Goal: Information Seeking & Learning: Check status

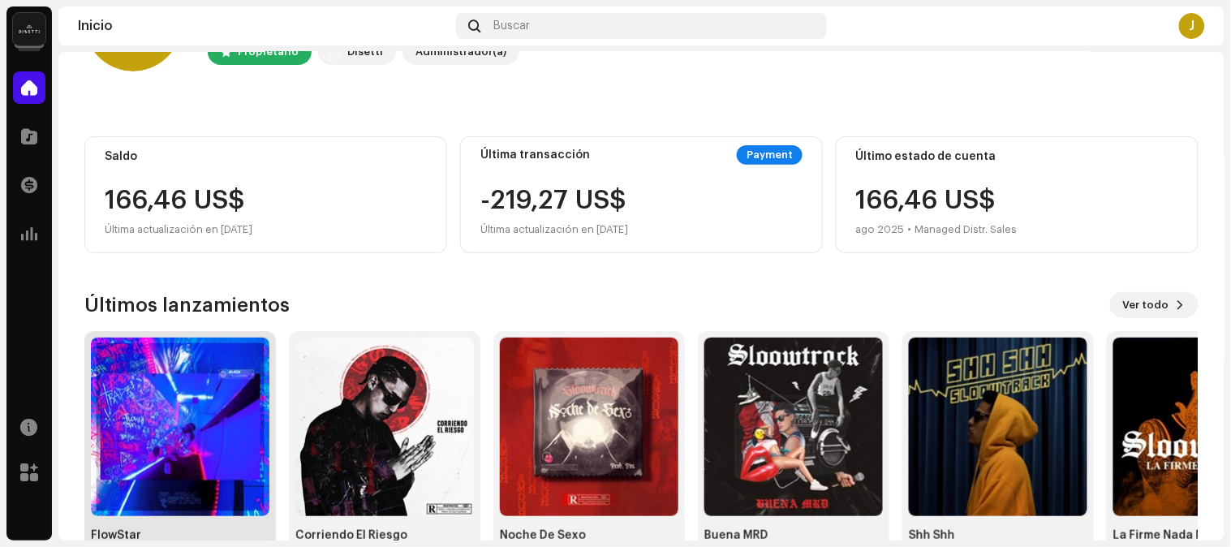
scroll to position [153, 0]
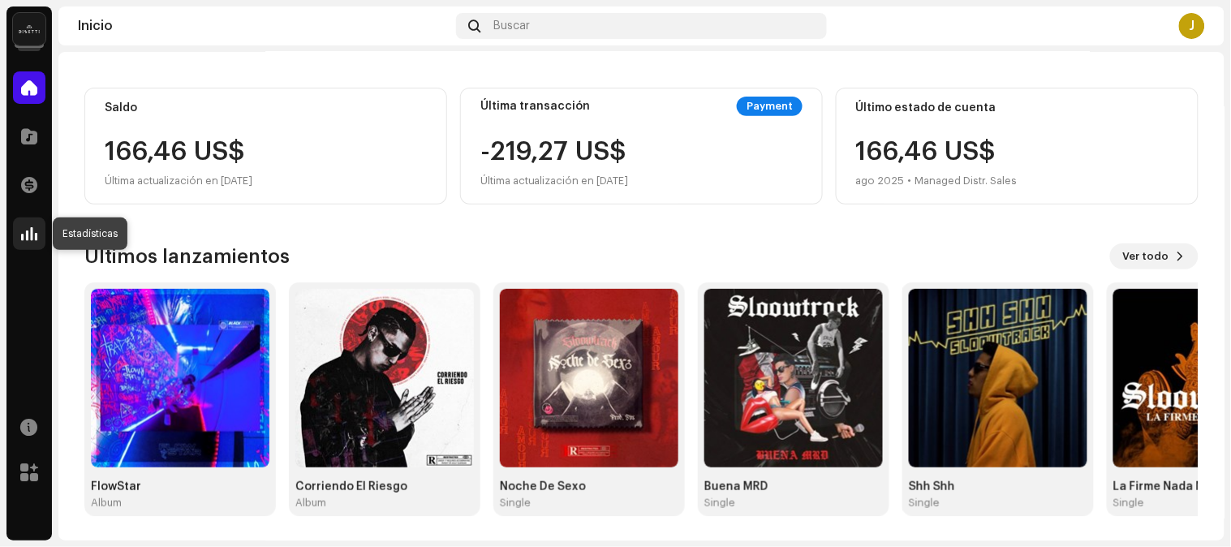
click at [37, 236] on div at bounding box center [29, 233] width 32 height 32
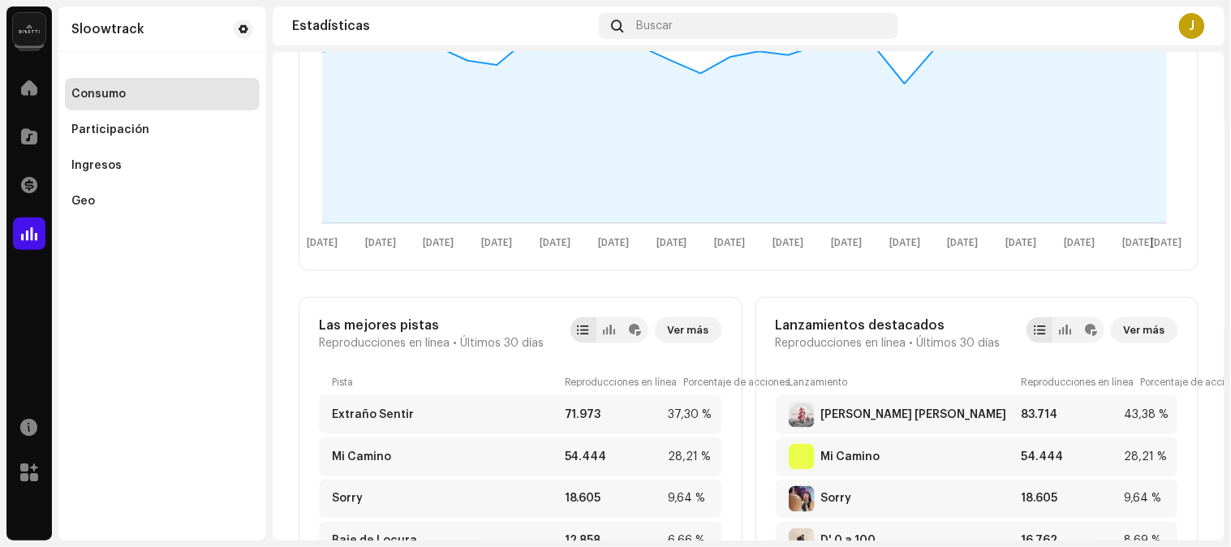
scroll to position [360, 0]
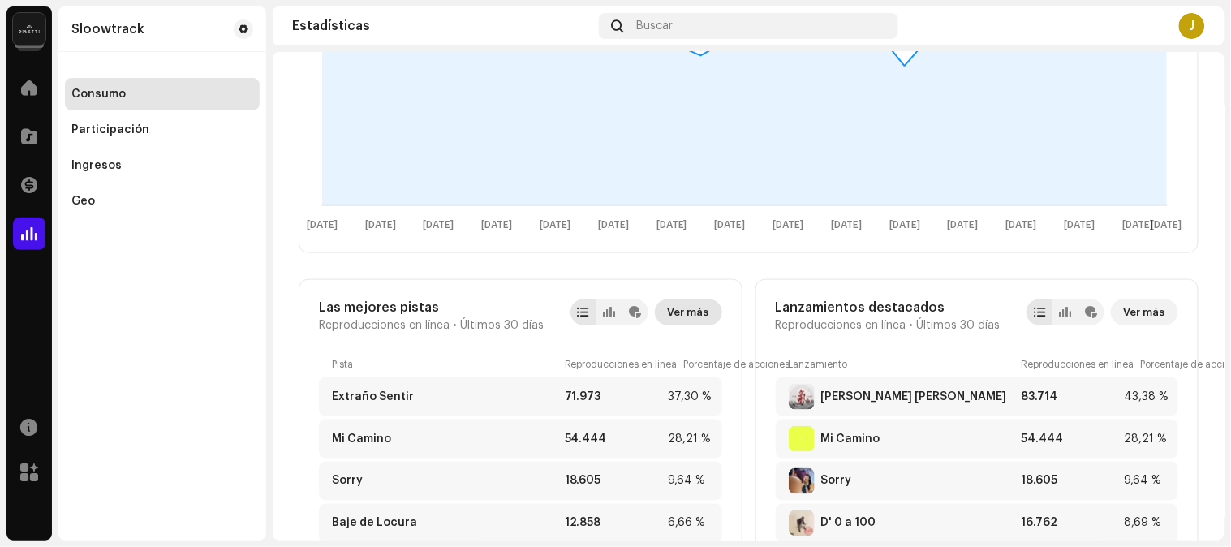
click at [675, 311] on span "Ver más" at bounding box center [688, 312] width 41 height 32
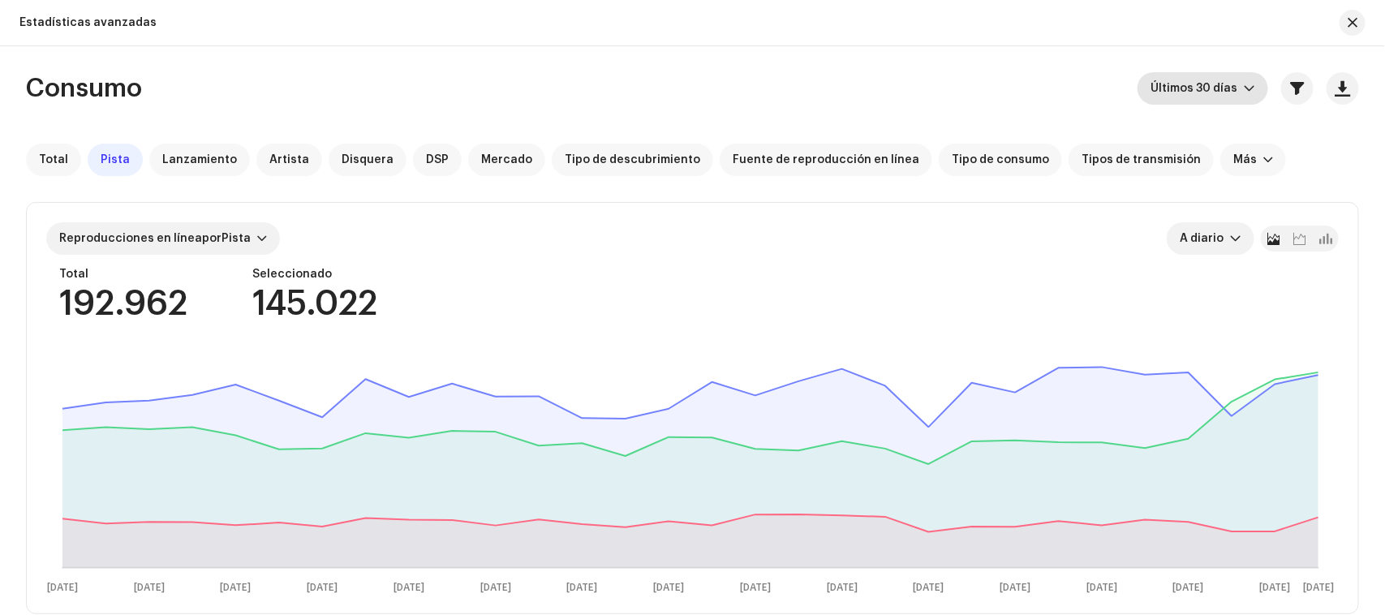
click at [1107, 93] on icon "dropdown trigger" at bounding box center [1249, 88] width 11 height 11
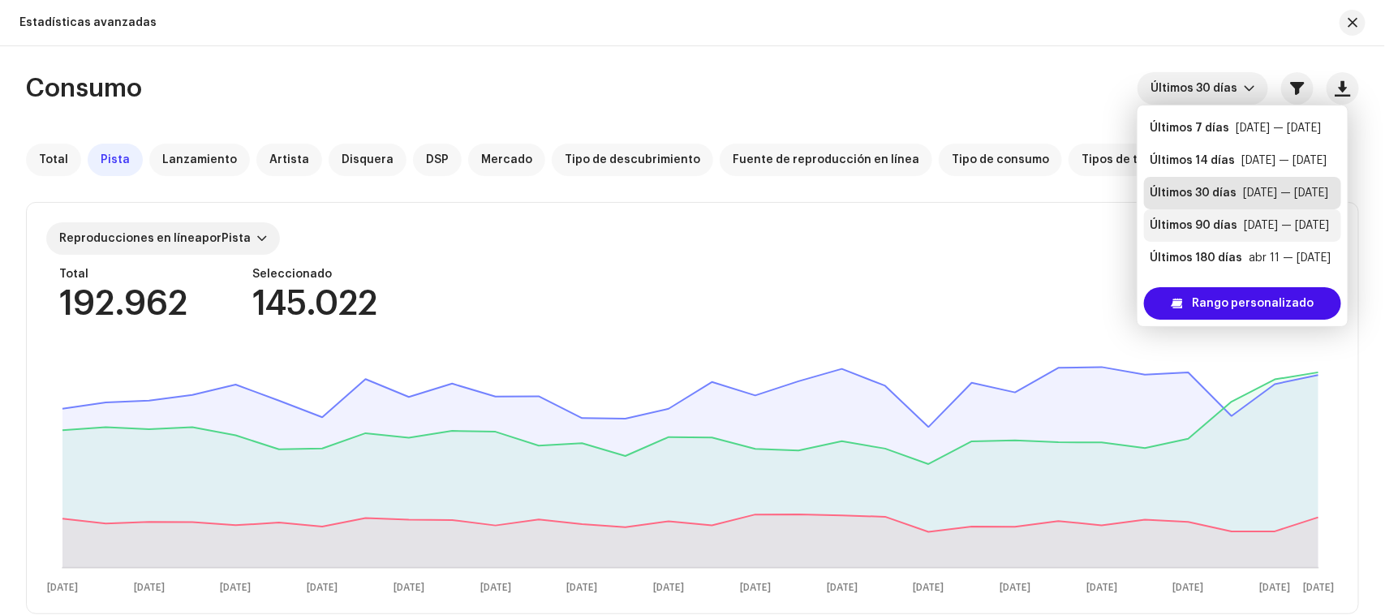
click at [1107, 220] on div "Últimos 90 días" at bounding box center [1194, 225] width 88 height 16
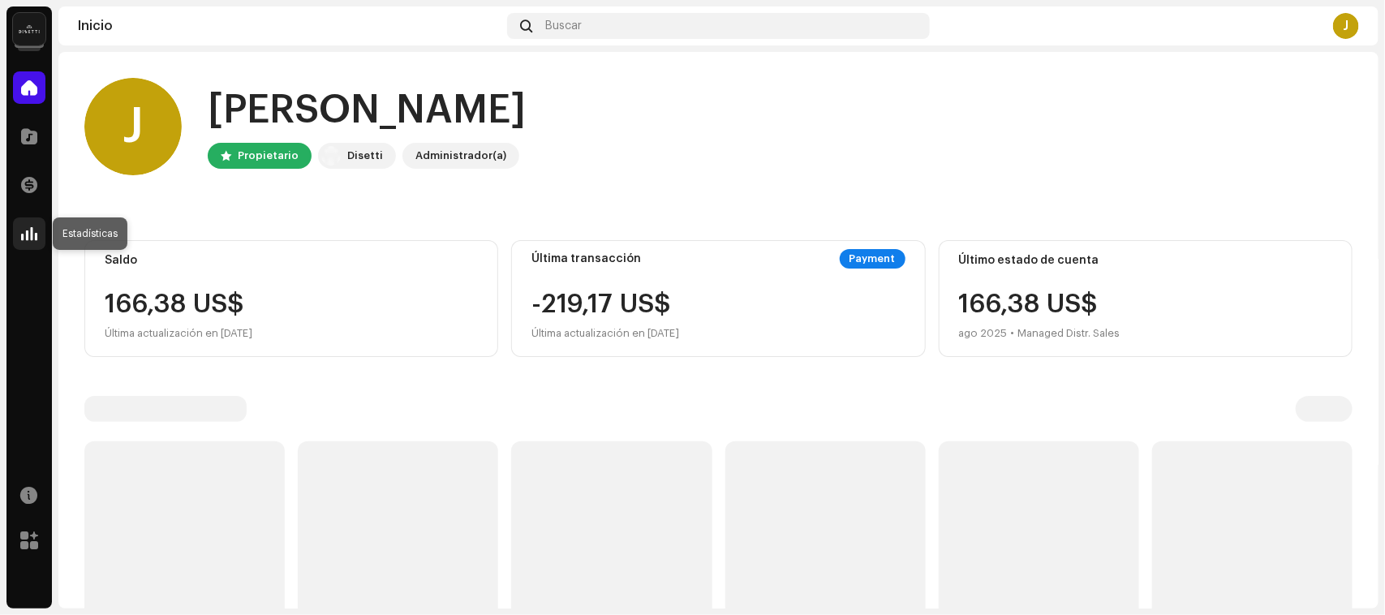
click at [37, 224] on div at bounding box center [29, 233] width 32 height 32
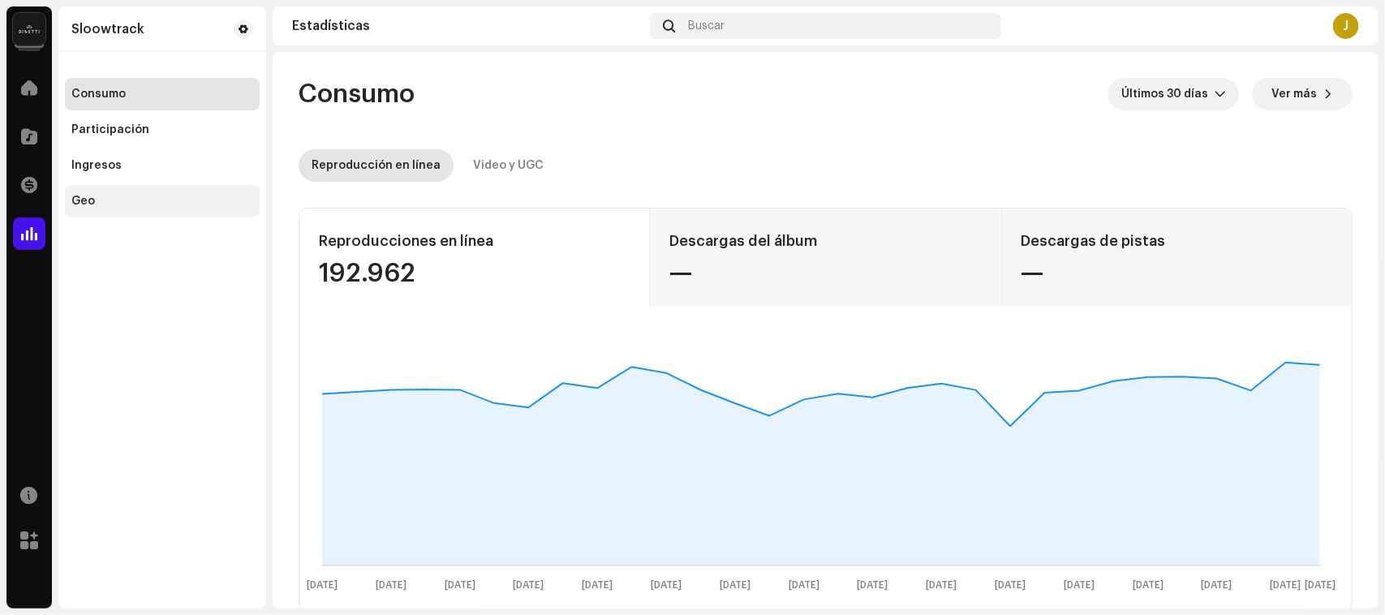
click at [97, 204] on div "Geo" at bounding box center [162, 201] width 182 height 13
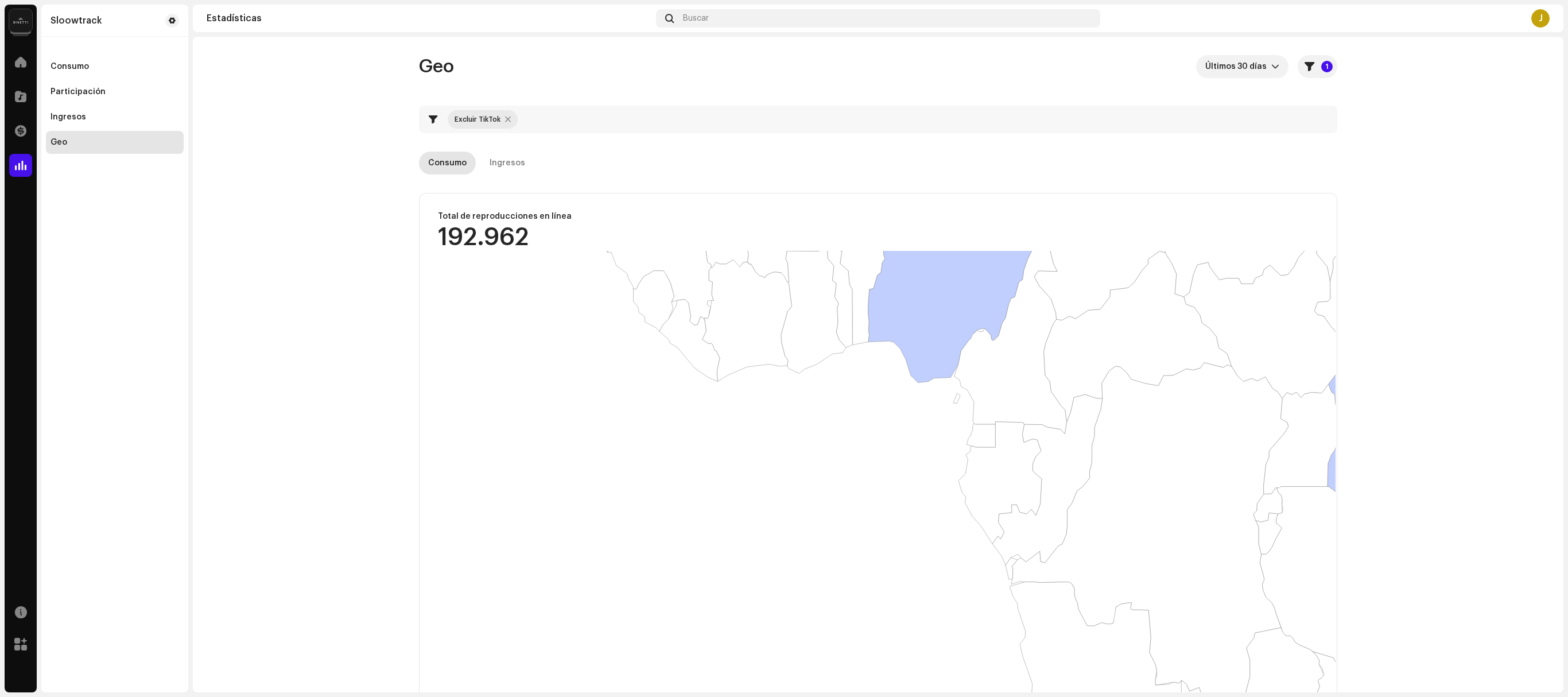
click at [482, 116] on div "Excluir TikTok" at bounding box center [478, 119] width 46 height 9
click at [505, 117] on div at bounding box center [508, 119] width 6 height 9
checkbox input "false"
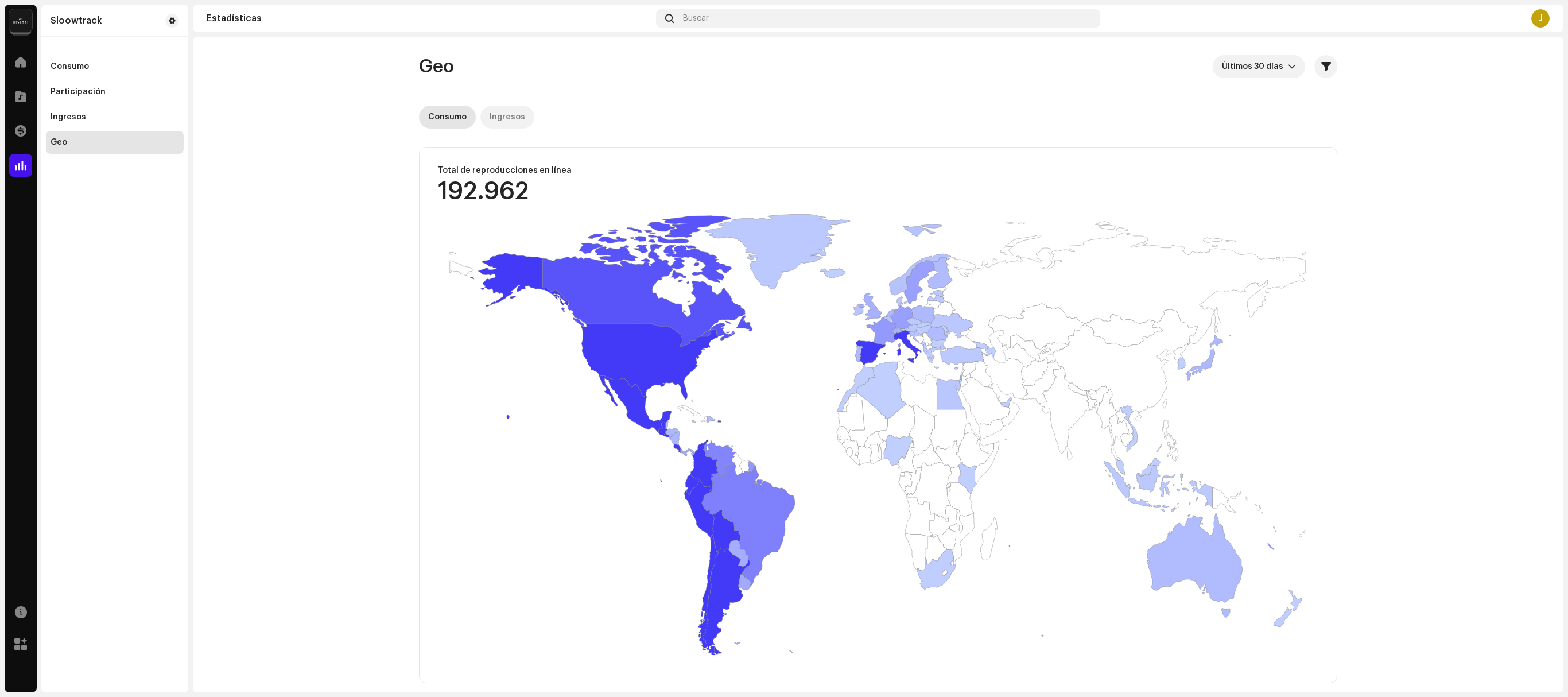
click at [500, 117] on div "Ingresos" at bounding box center [507, 117] width 35 height 23
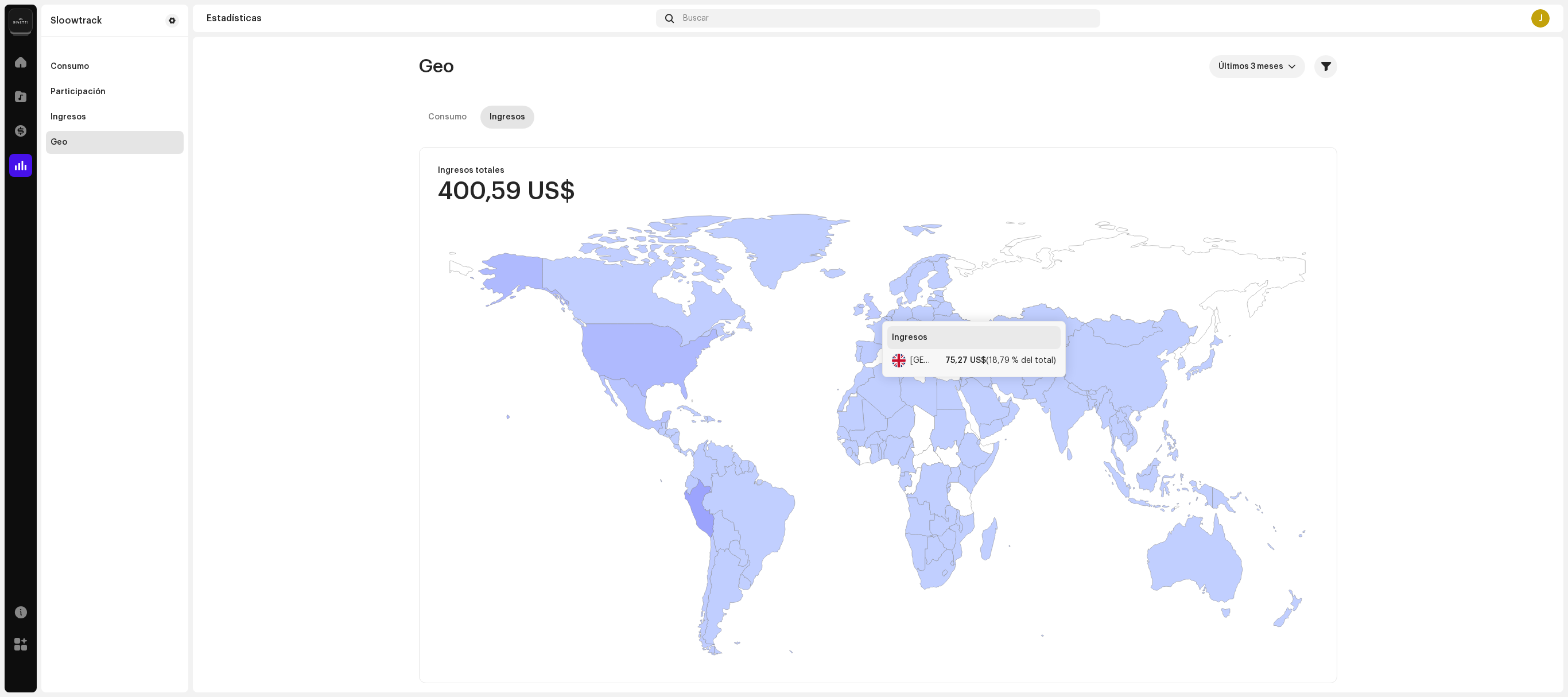
click at [783, 310] on icon at bounding box center [870, 306] width 23 height 26
click at [783, 313] on icon at bounding box center [870, 306] width 23 height 26
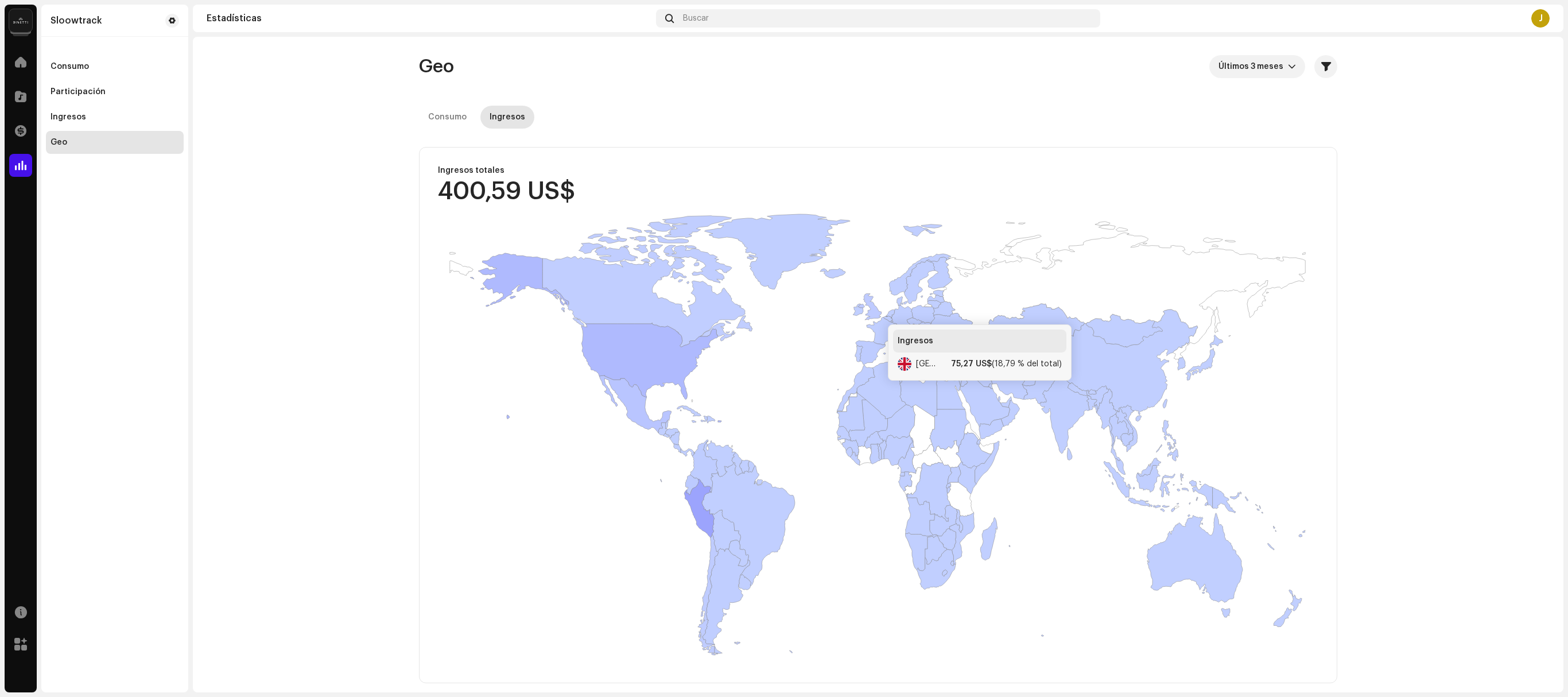
click at [783, 313] on icon at bounding box center [870, 306] width 23 height 26
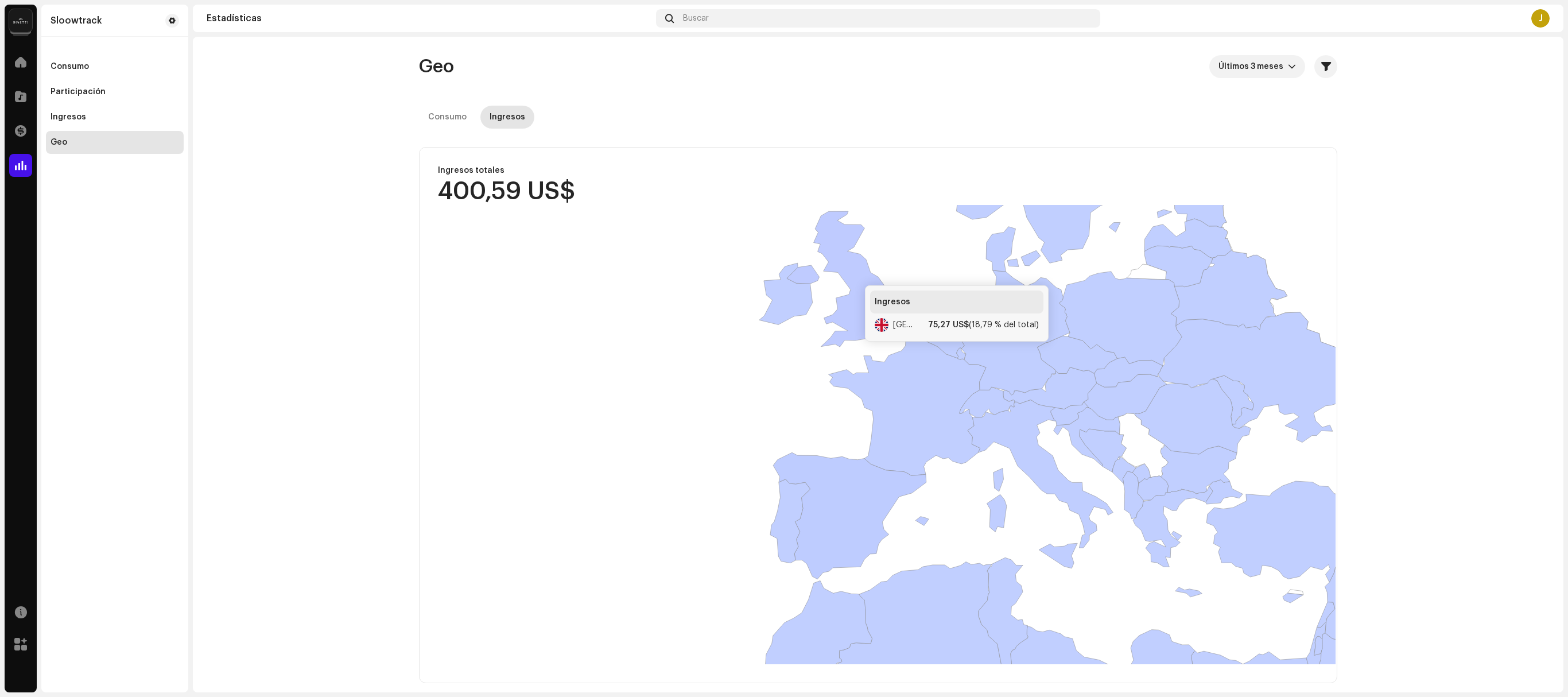
click at [783, 275] on icon at bounding box center [847, 279] width 120 height 135
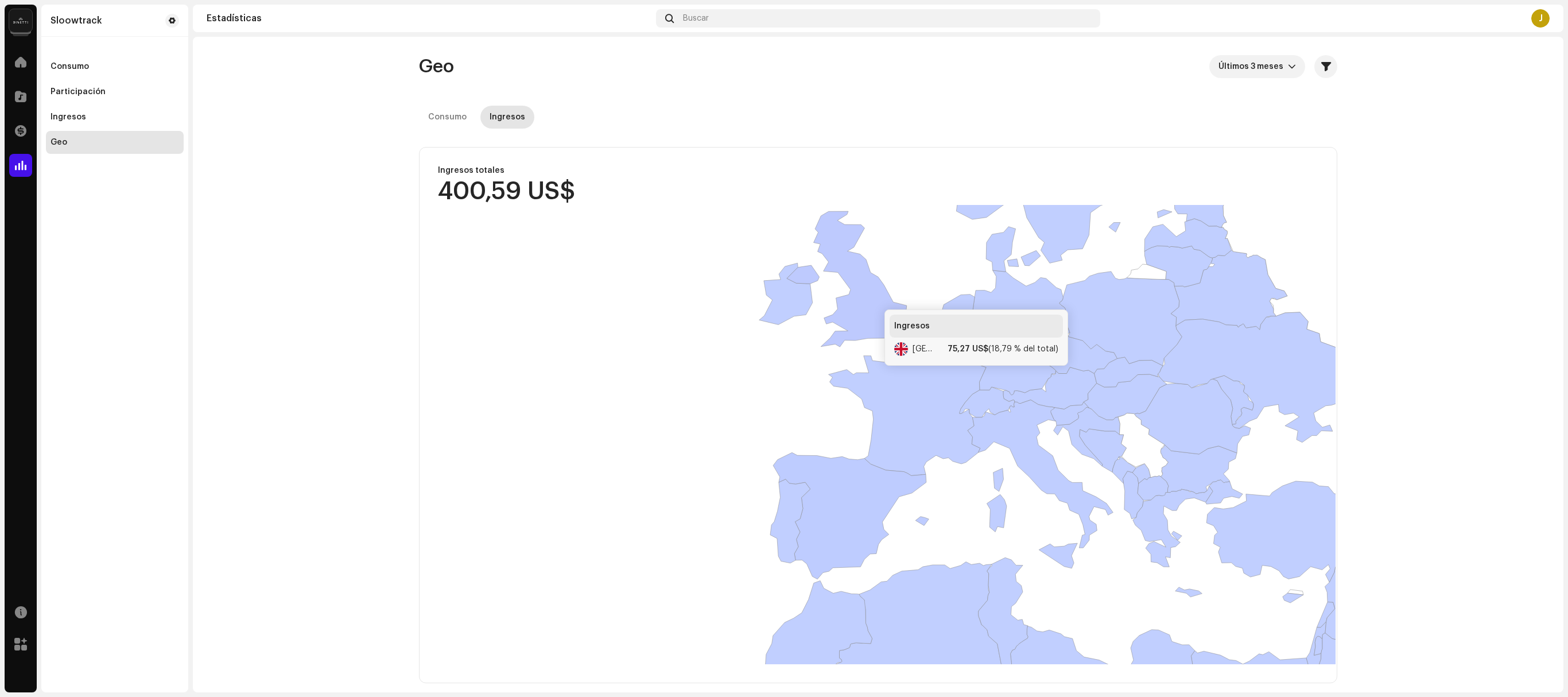
click at [783, 299] on icon at bounding box center [847, 279] width 120 height 135
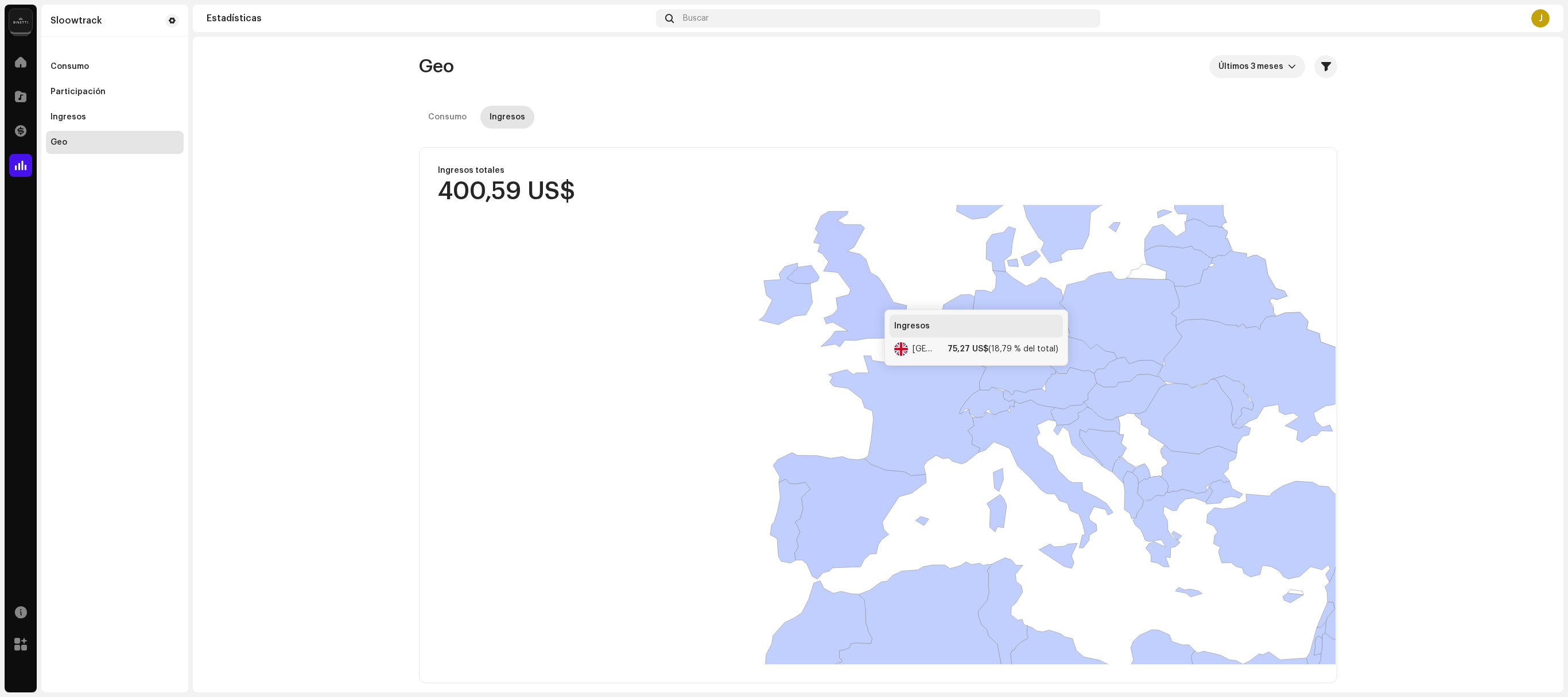
click at [783, 299] on icon at bounding box center [847, 279] width 120 height 135
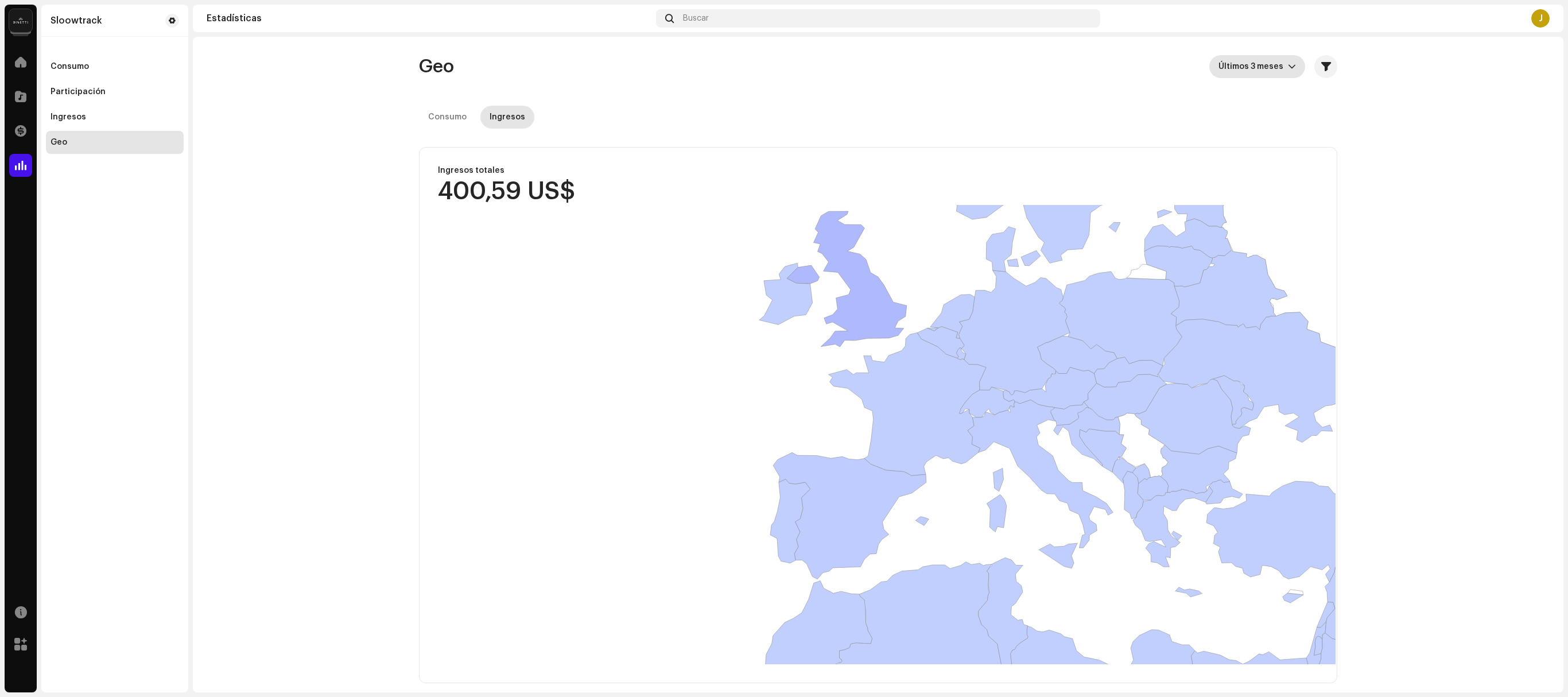
click at [783, 63] on span "Últimos 3 meses" at bounding box center [1253, 67] width 69 height 23
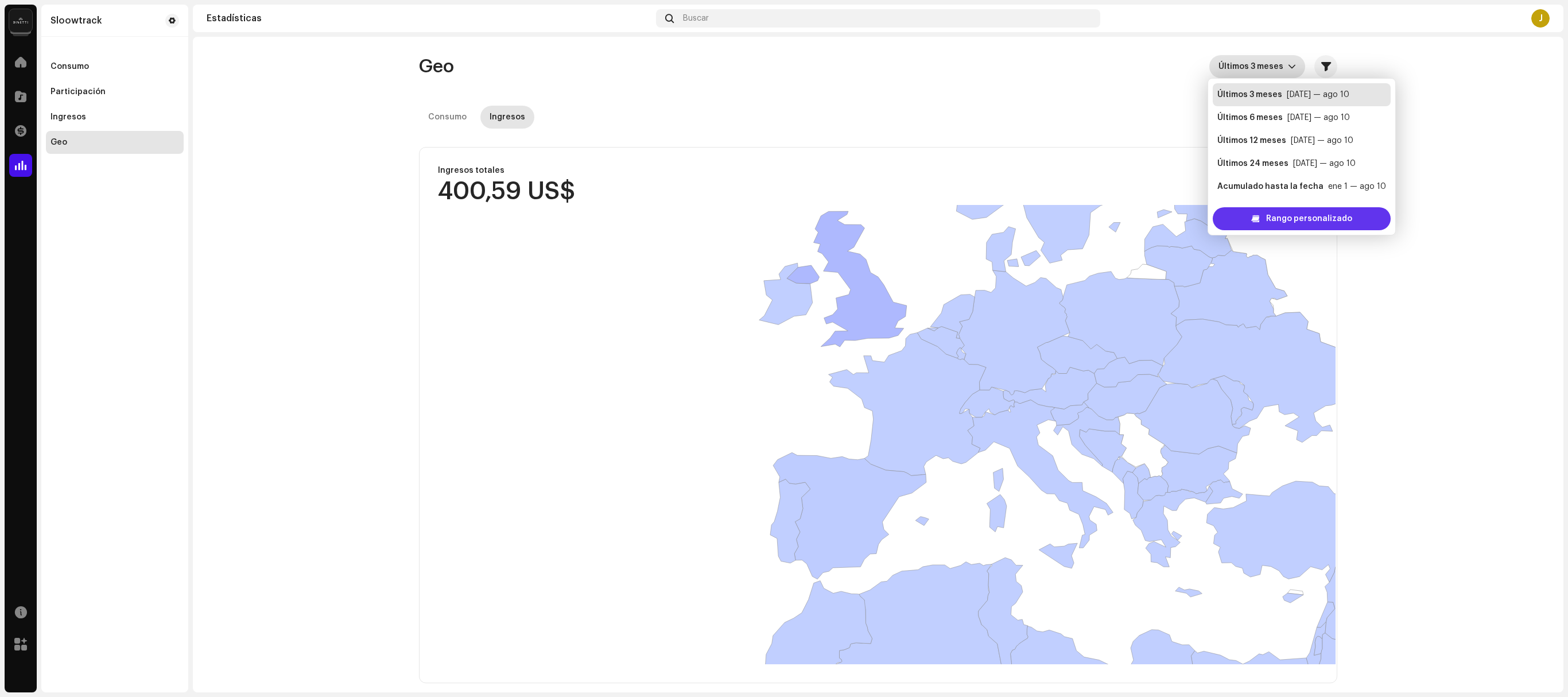
scroll to position [18, 0]
click at [783, 212] on span "Rango personalizado" at bounding box center [1310, 219] width 86 height 23
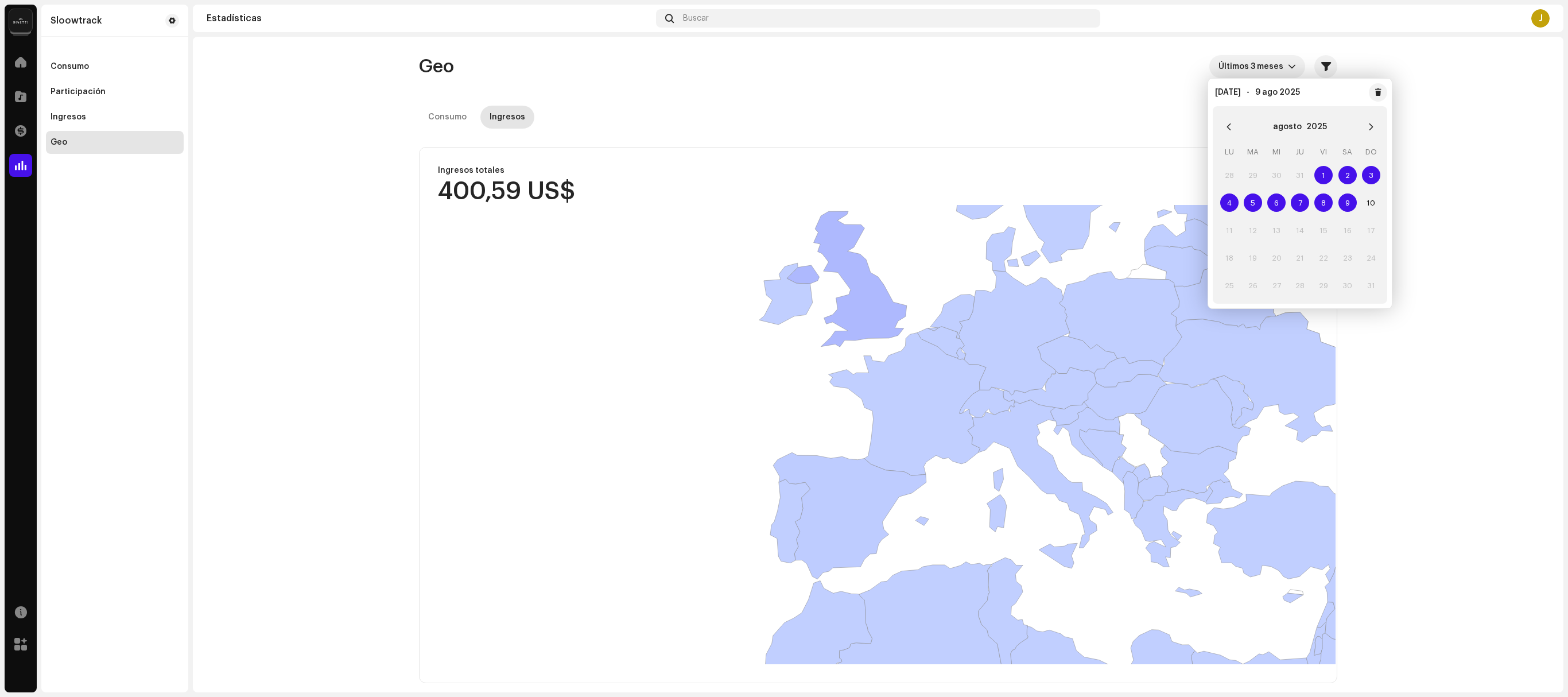
click at [783, 173] on span "1" at bounding box center [1324, 175] width 18 height 18
click at [783, 203] on span "9" at bounding box center [1348, 202] width 18 height 18
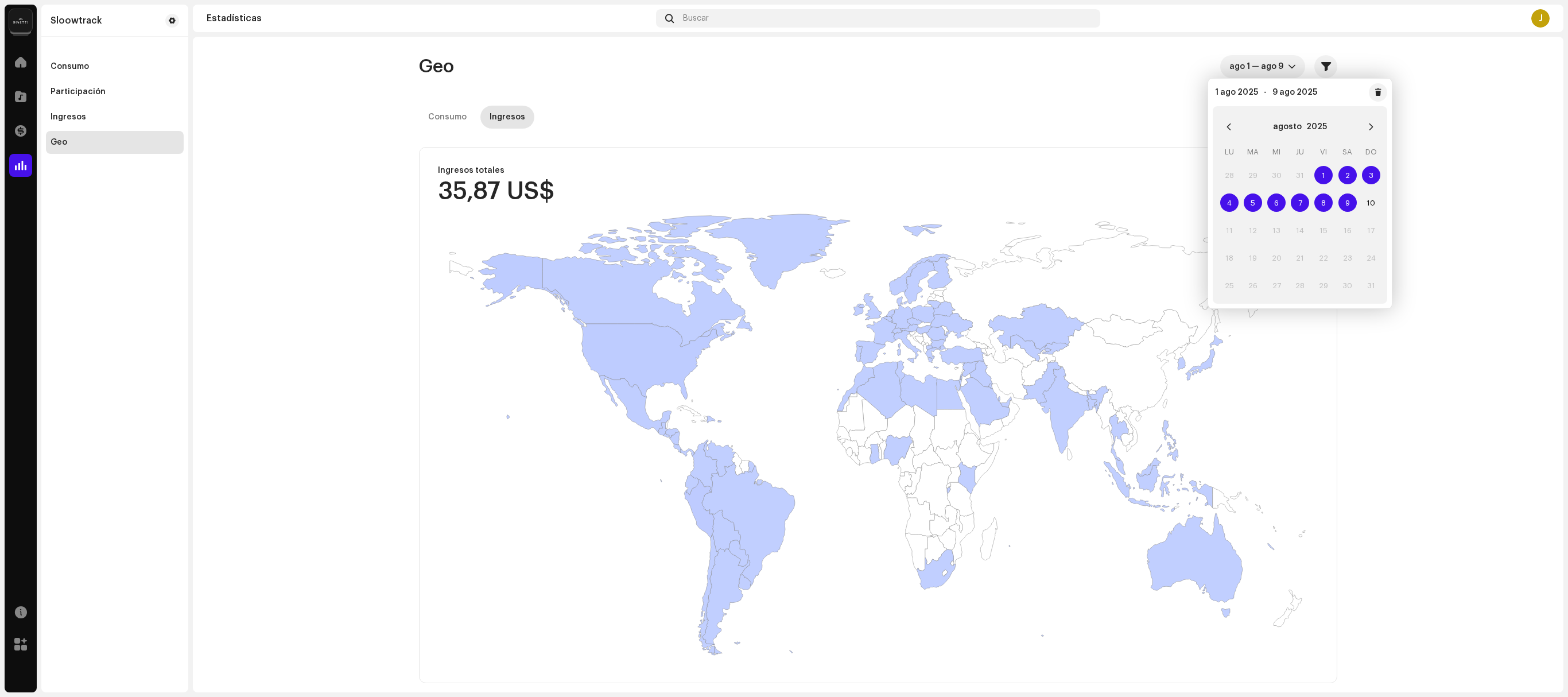
click at [783, 177] on span "1" at bounding box center [1324, 175] width 18 height 18
drag, startPoint x: 1374, startPoint y: 284, endPoint x: 1373, endPoint y: 271, distance: 13.0
click at [783, 279] on td "31" at bounding box center [1371, 285] width 23 height 28
click at [783, 129] on button "Previous Month" at bounding box center [1229, 127] width 23 height 23
click at [783, 171] on span "1" at bounding box center [1253, 175] width 18 height 18
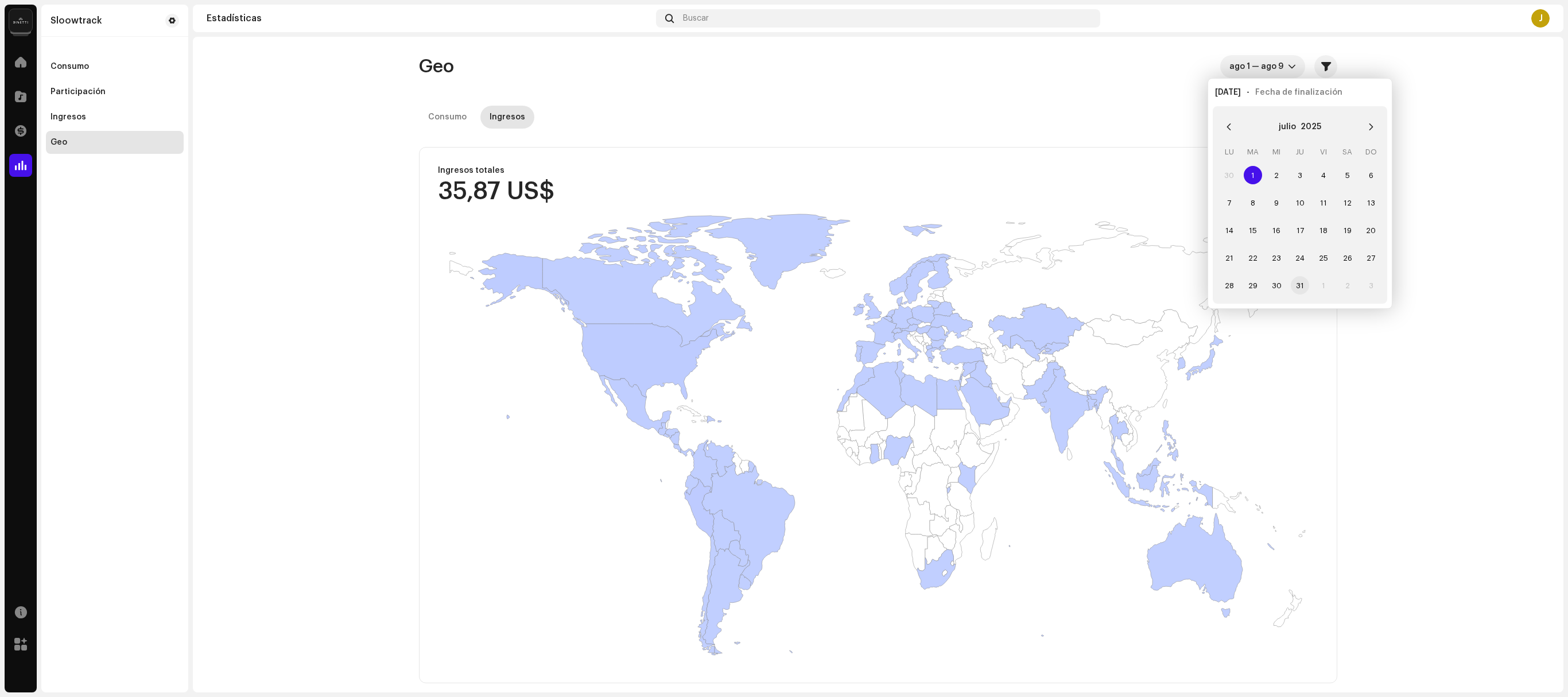
click at [783, 286] on span "31" at bounding box center [1301, 285] width 18 height 18
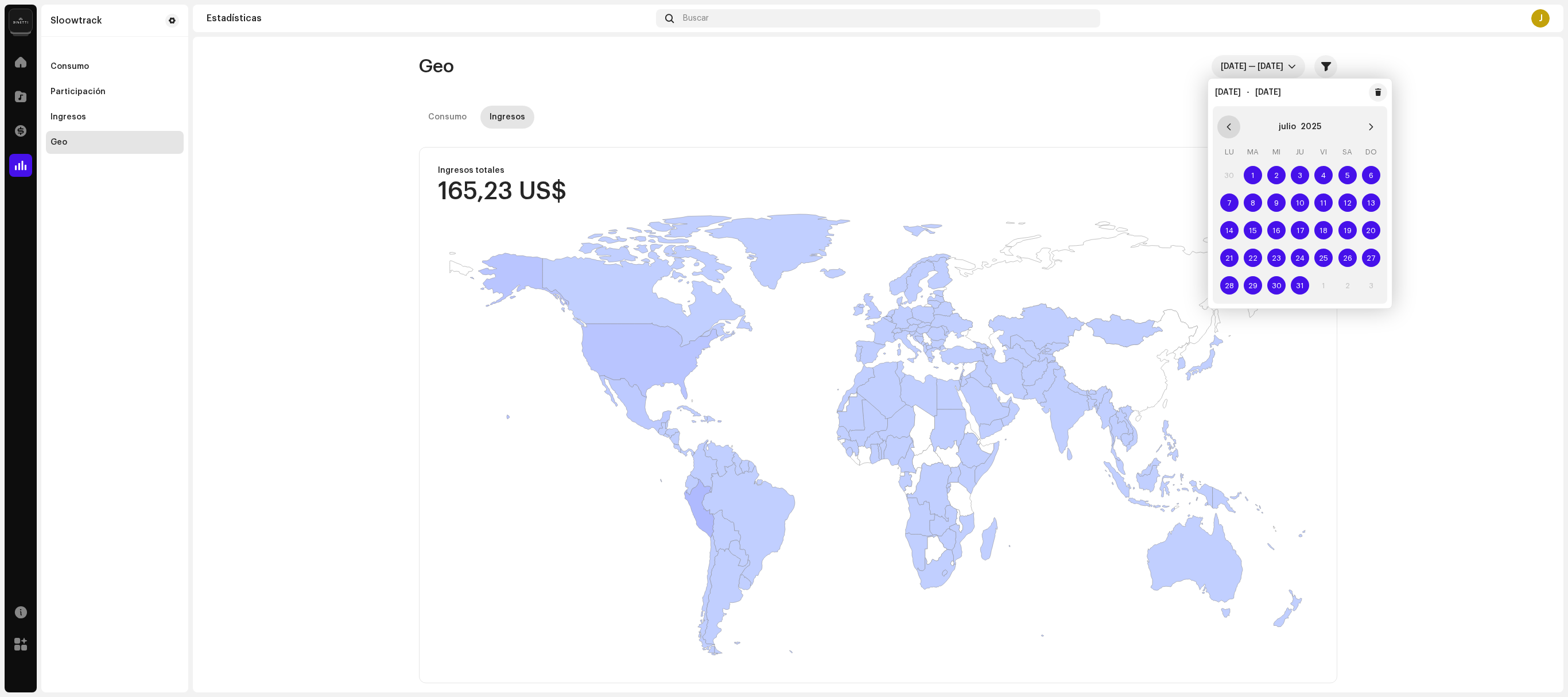
click at [783, 122] on button "Previous Month" at bounding box center [1229, 127] width 23 height 23
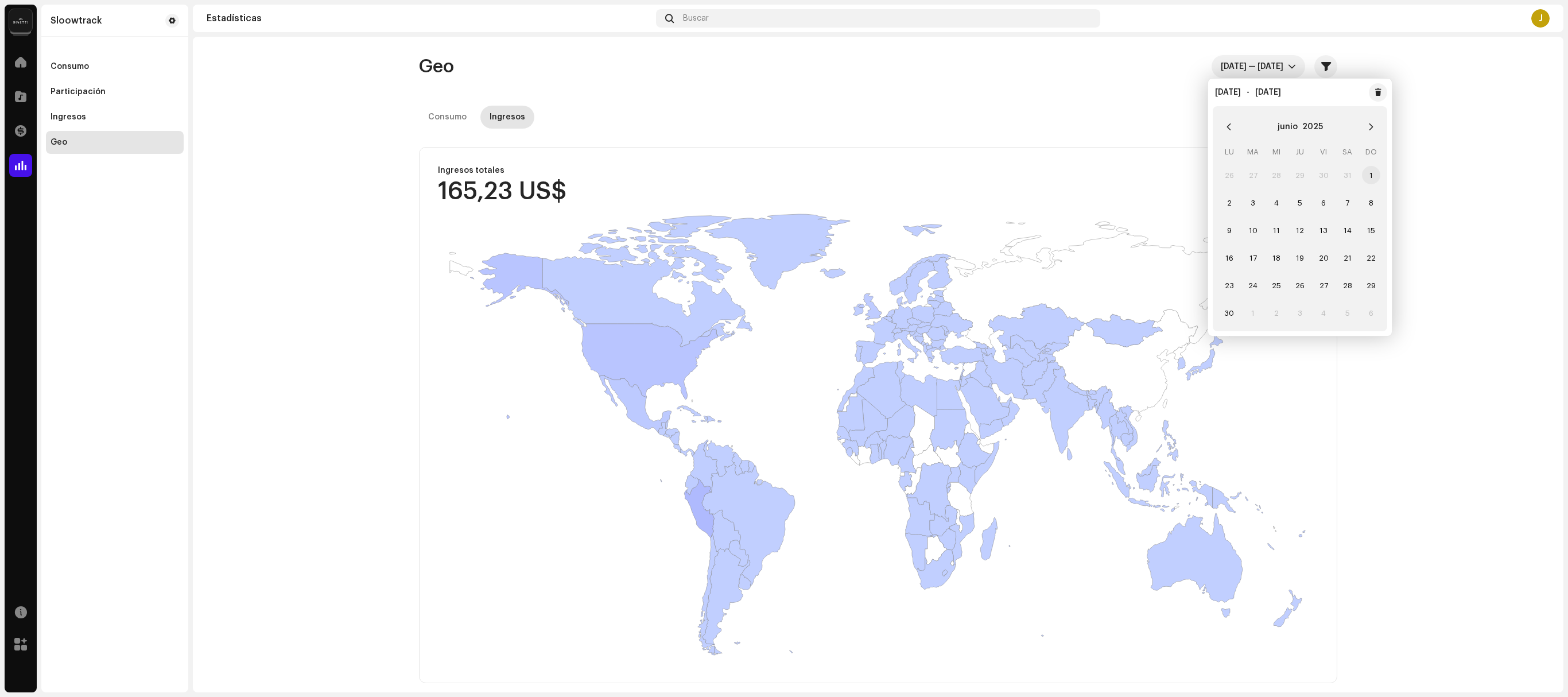
click at [783, 173] on span "1" at bounding box center [1371, 175] width 18 height 18
click at [783, 315] on span "30" at bounding box center [1230, 313] width 18 height 18
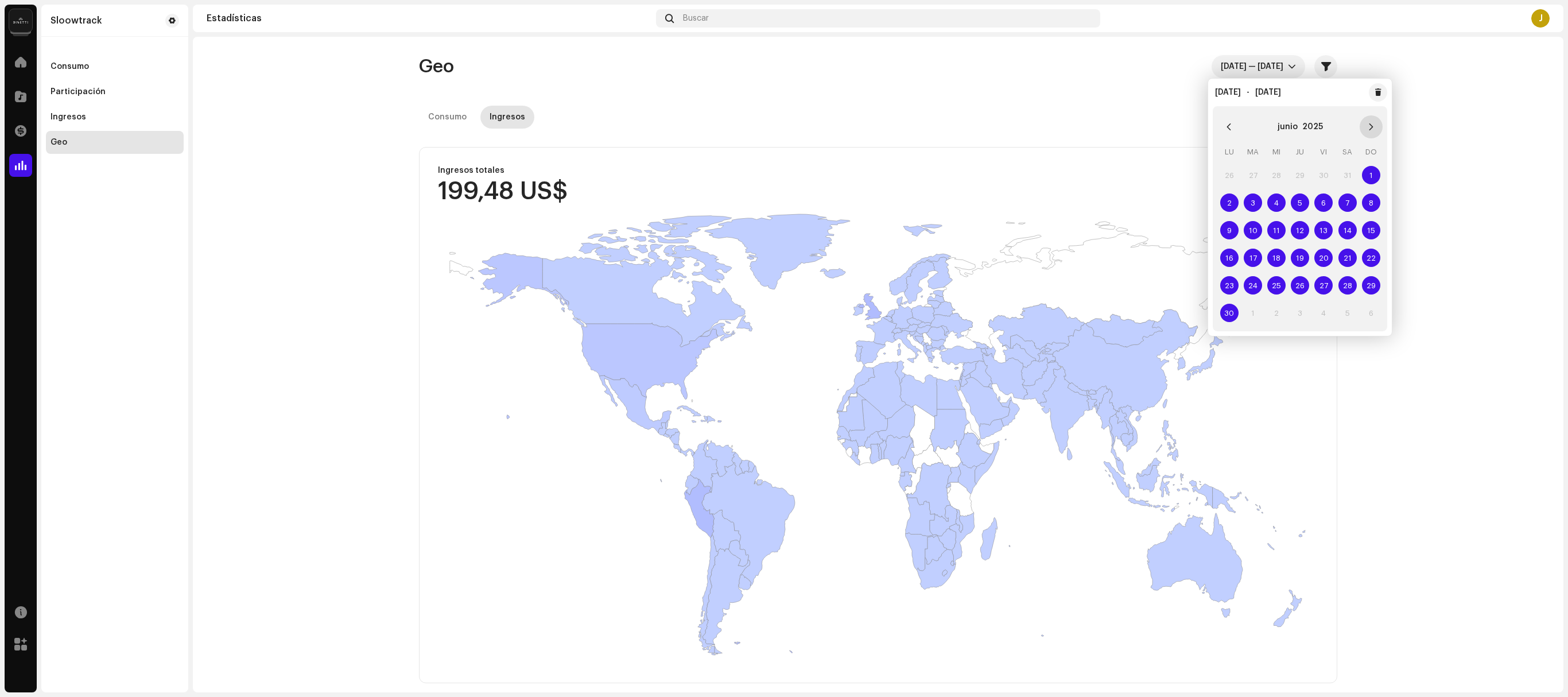
click at [783, 125] on icon "Next Month" at bounding box center [1371, 127] width 8 height 8
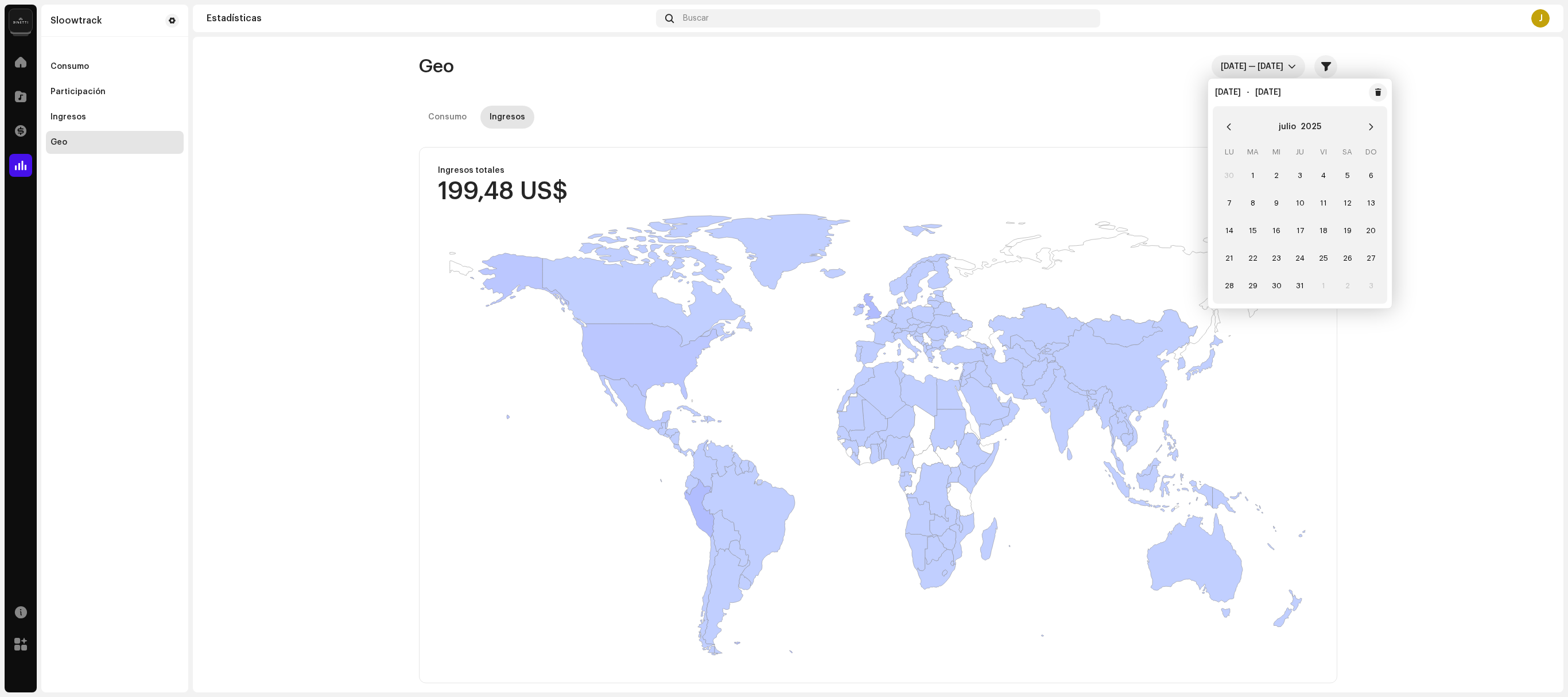
click at [783, 166] on td "1" at bounding box center [1252, 175] width 23 height 28
click at [783, 172] on span "1" at bounding box center [1253, 175] width 18 height 18
click at [783, 279] on span "31" at bounding box center [1301, 285] width 18 height 18
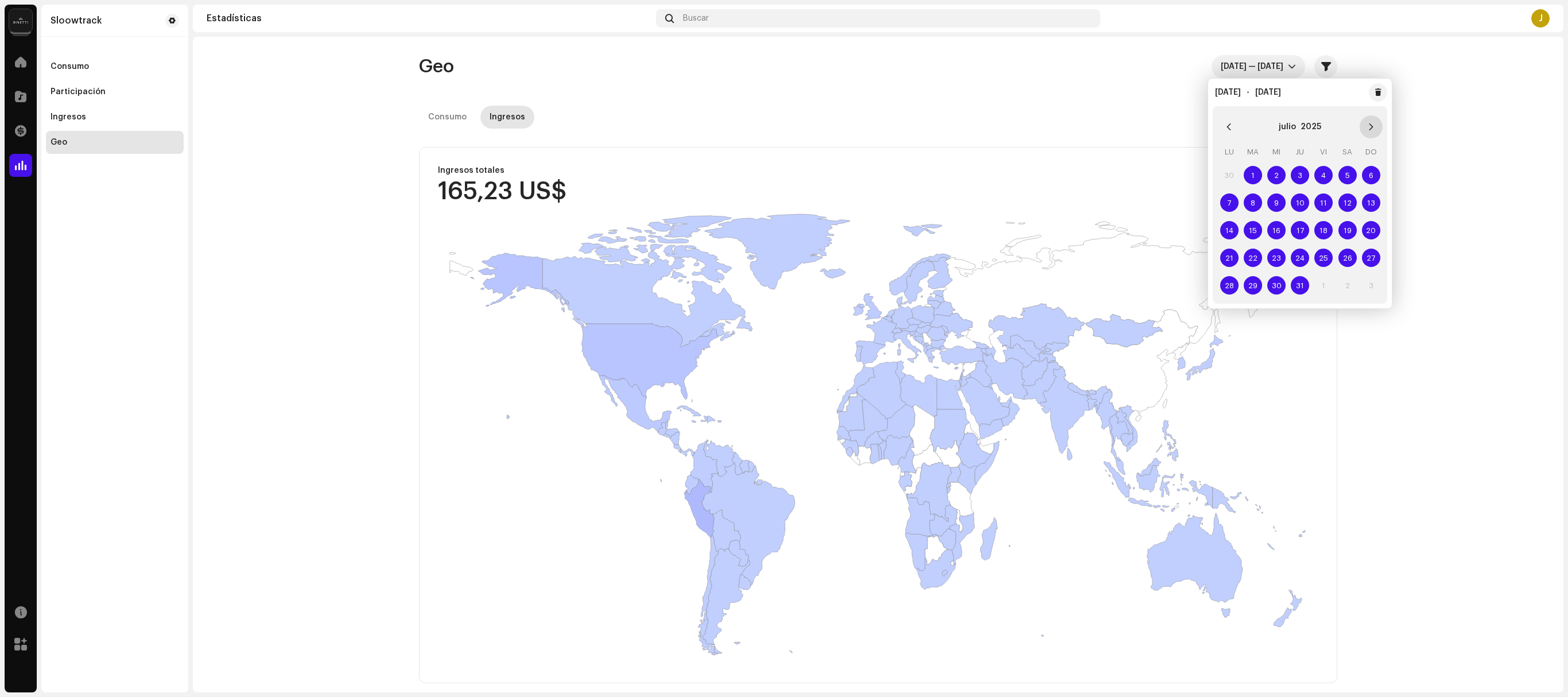
click at [783, 126] on icon "Next Month" at bounding box center [1371, 127] width 8 height 8
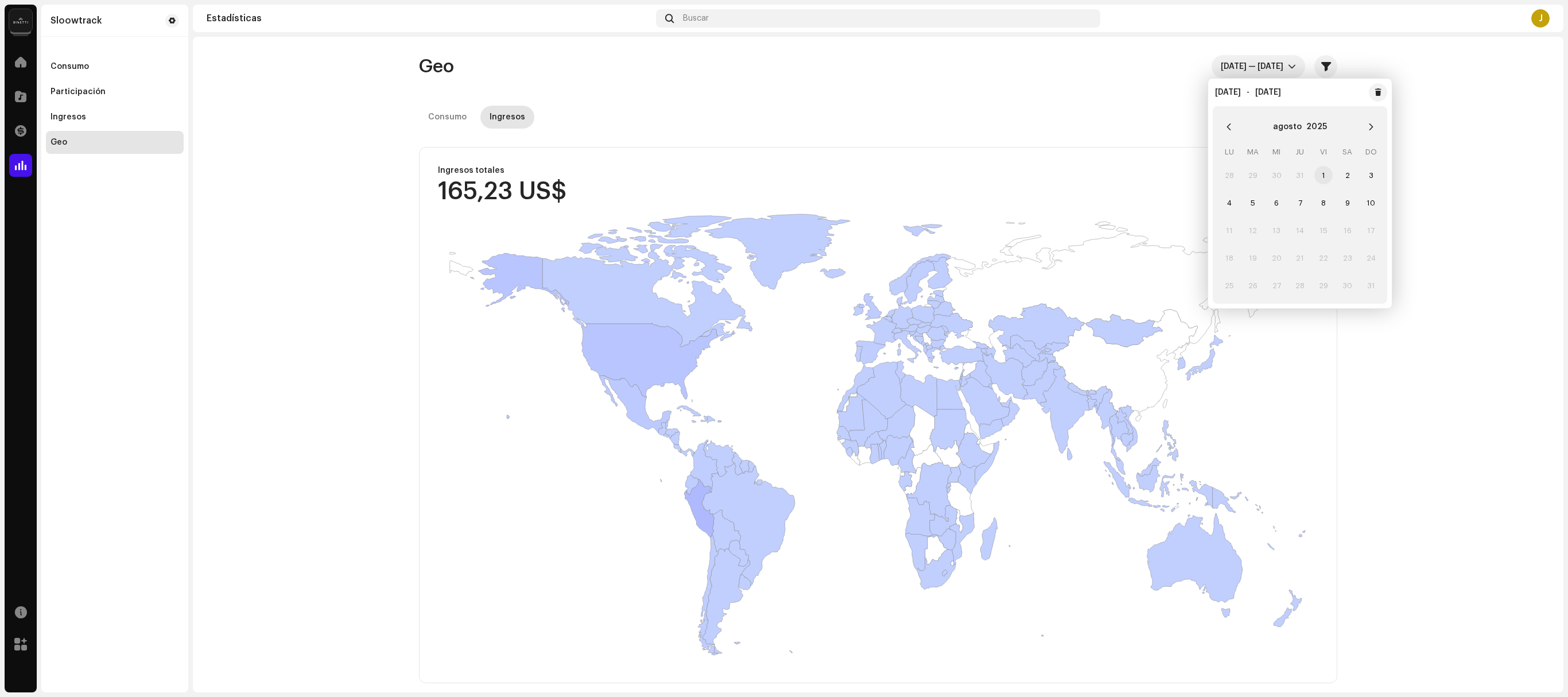
click at [783, 175] on span "1" at bounding box center [1324, 175] width 18 height 18
click at [783, 202] on span "10" at bounding box center [1371, 202] width 18 height 18
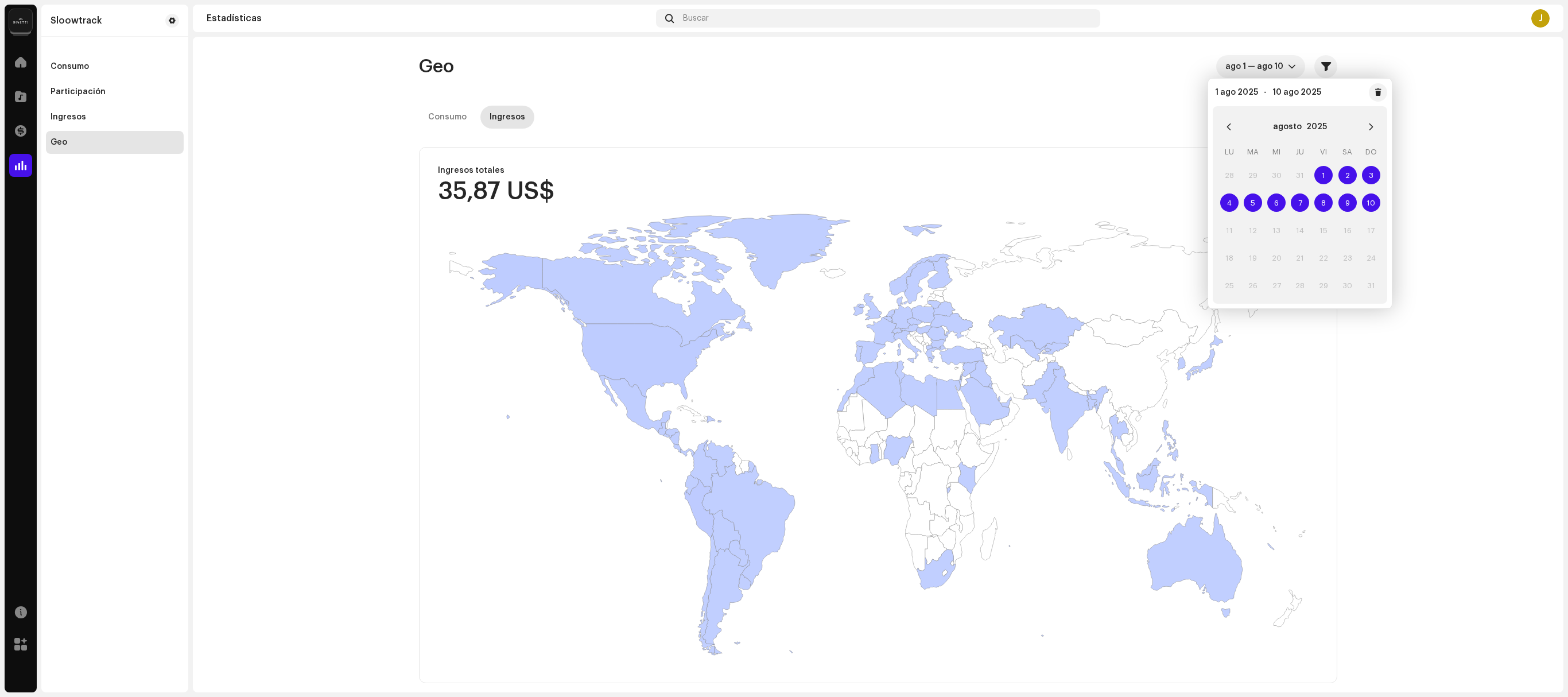
click at [783, 98] on re-o-geo-revenue "Geo ago 1 — ago 10 Consumo Ingresos Filtros Excluir DSP Amazon Anghami Apple Au…" at bounding box center [878, 369] width 1371 height 664
